Goal: Communication & Community: Participate in discussion

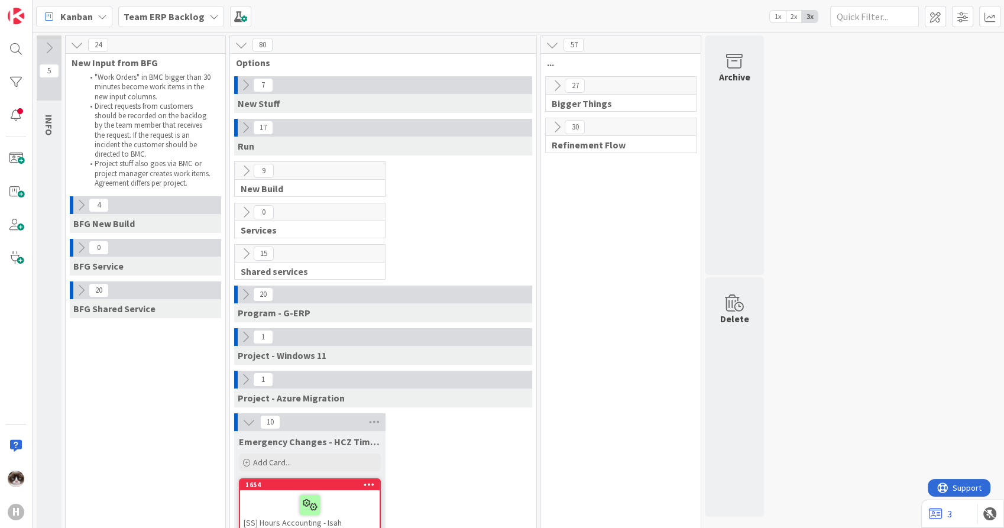
click at [239, 83] on icon at bounding box center [245, 85] width 13 height 13
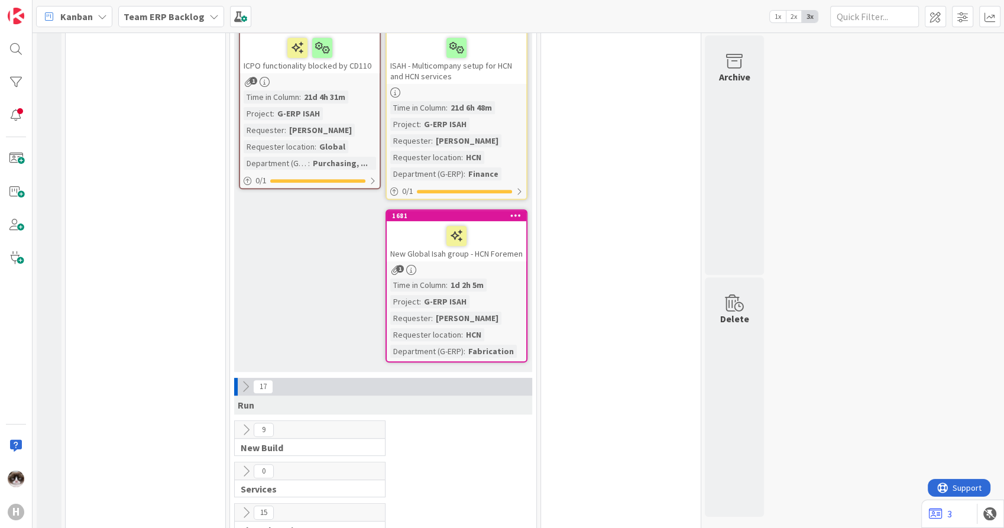
scroll to position [525, 0]
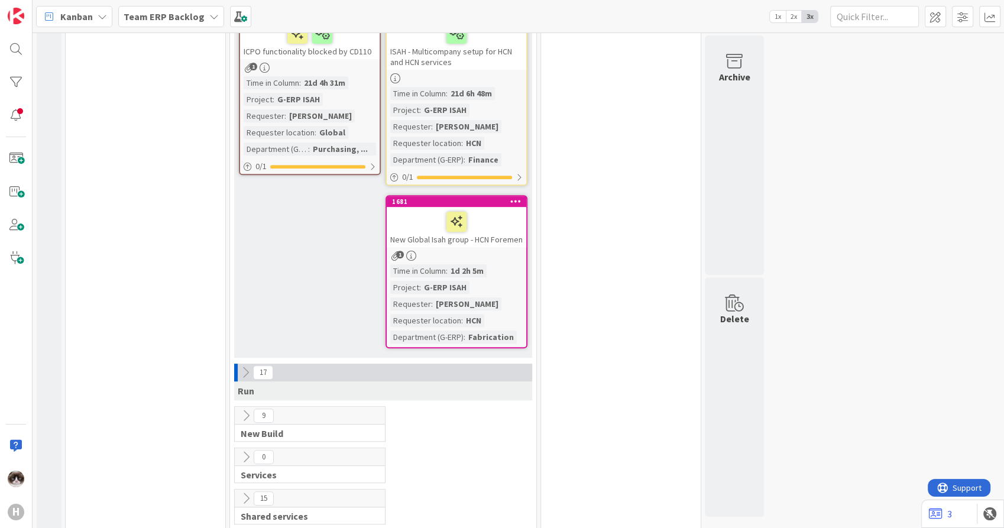
click at [489, 279] on div "Time in Column : 1d 2h 5m Project : G-ERP ISAH Requester : [PERSON_NAME] Reques…" at bounding box center [456, 303] width 132 height 79
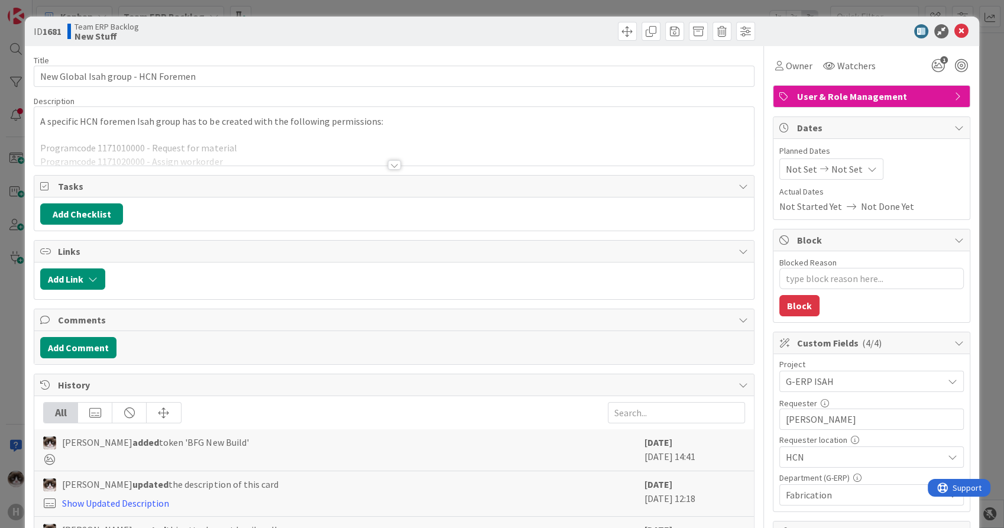
type textarea "x"
click at [99, 355] on button "Add Comment" at bounding box center [78, 347] width 76 height 21
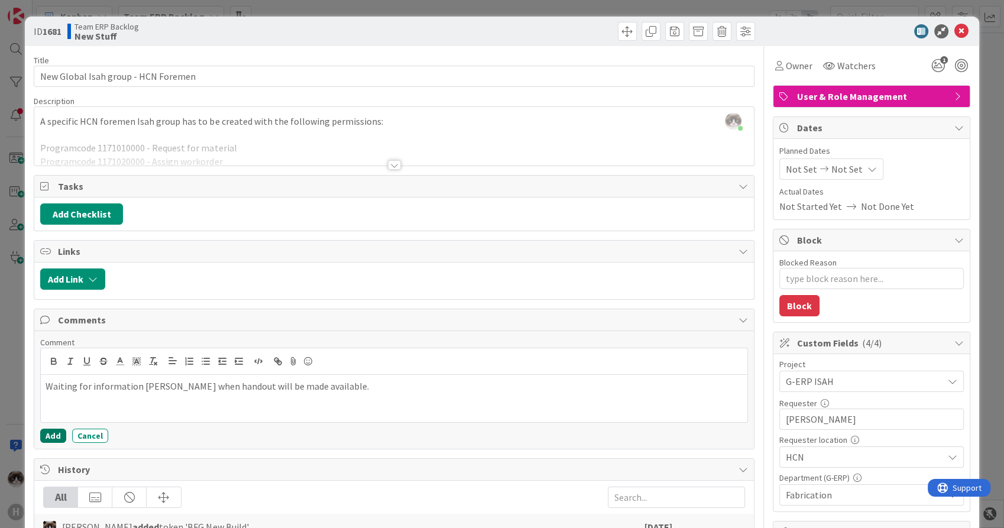
click at [53, 429] on button "Add" at bounding box center [53, 436] width 26 height 14
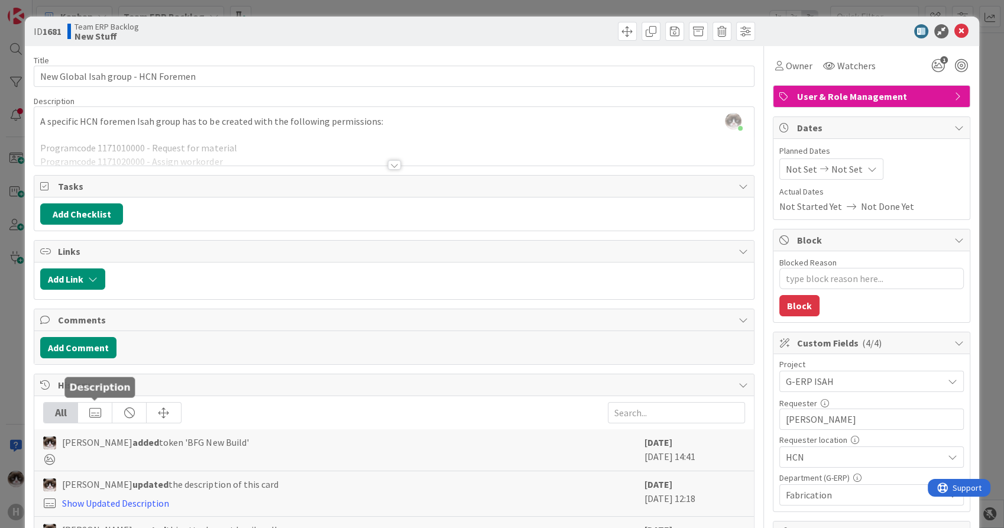
type textarea "x"
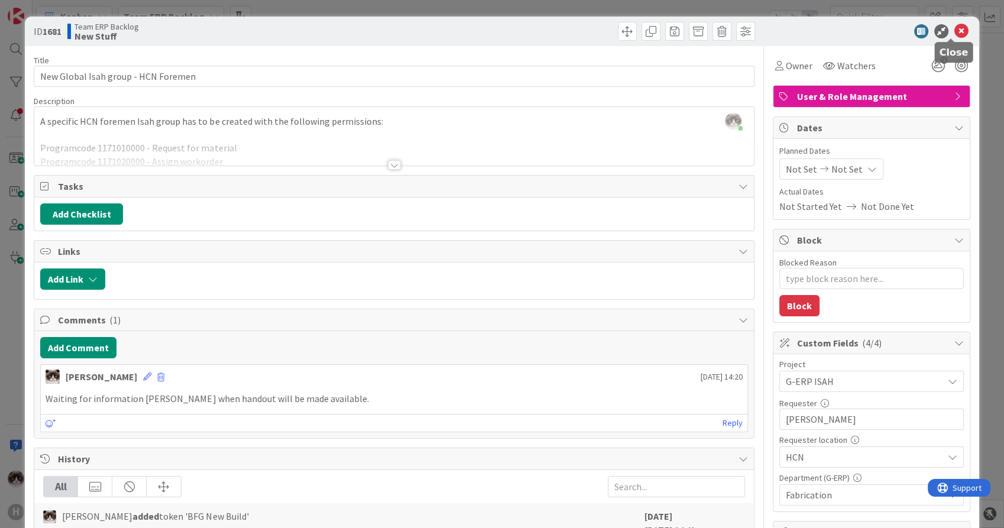
click at [955, 35] on icon at bounding box center [962, 31] width 14 height 14
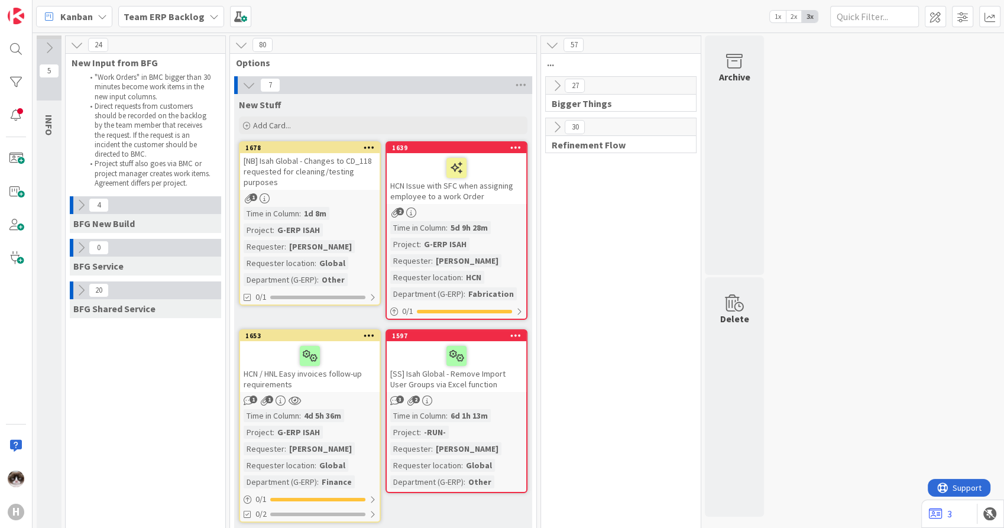
click at [553, 81] on icon at bounding box center [557, 85] width 13 height 13
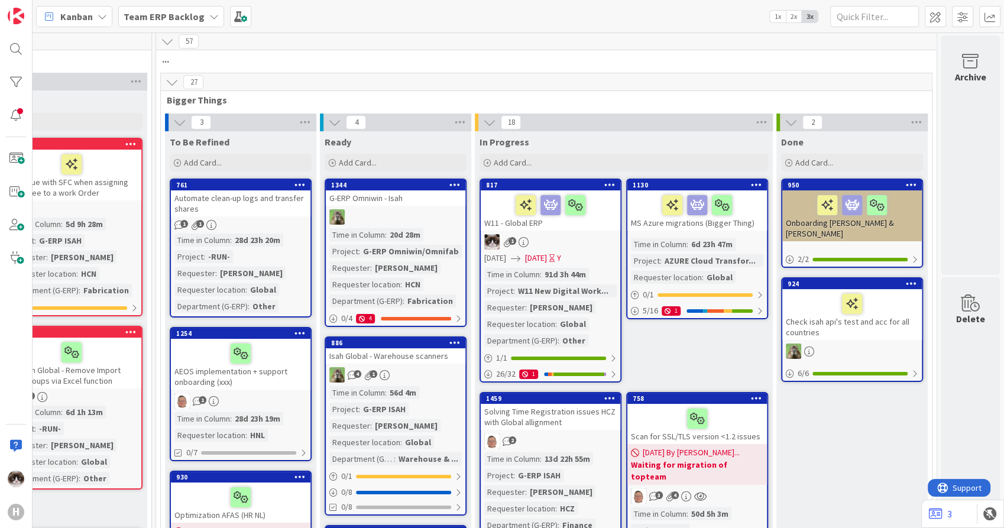
scroll to position [0, 395]
